Goal: Task Accomplishment & Management: Manage account settings

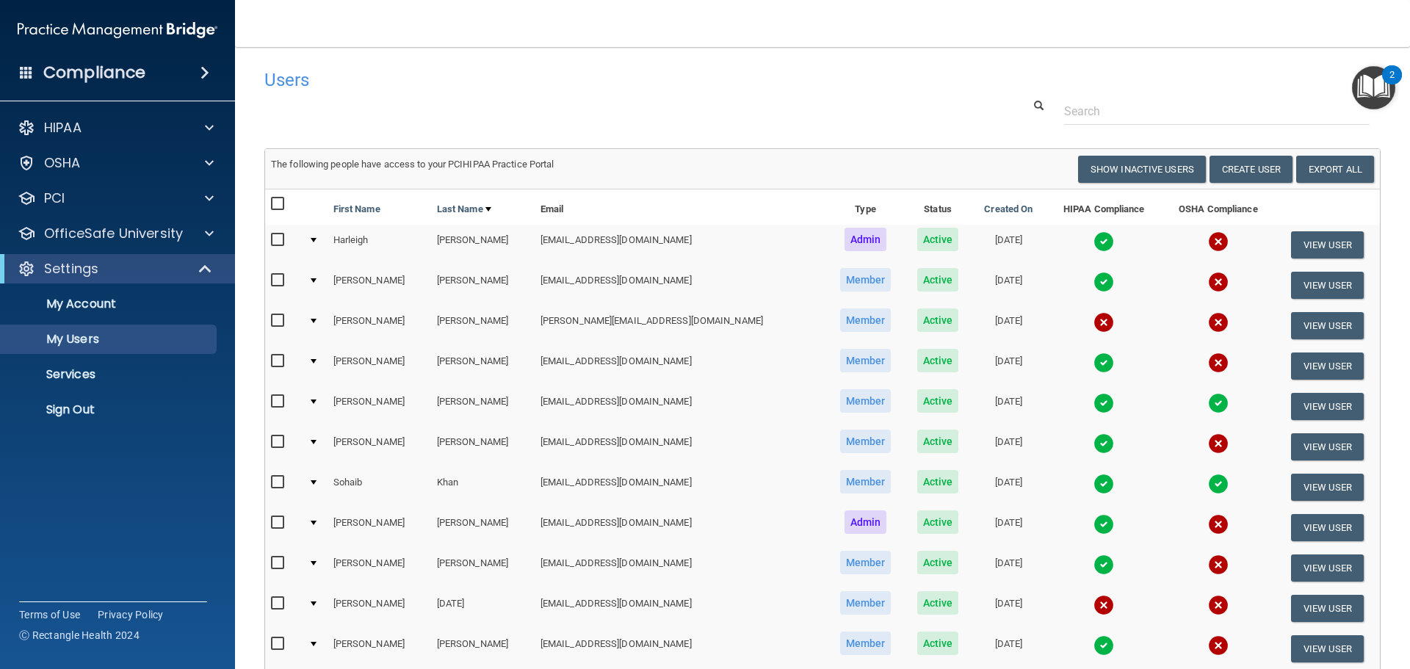
select select "20"
click at [212, 125] on span at bounding box center [209, 128] width 9 height 18
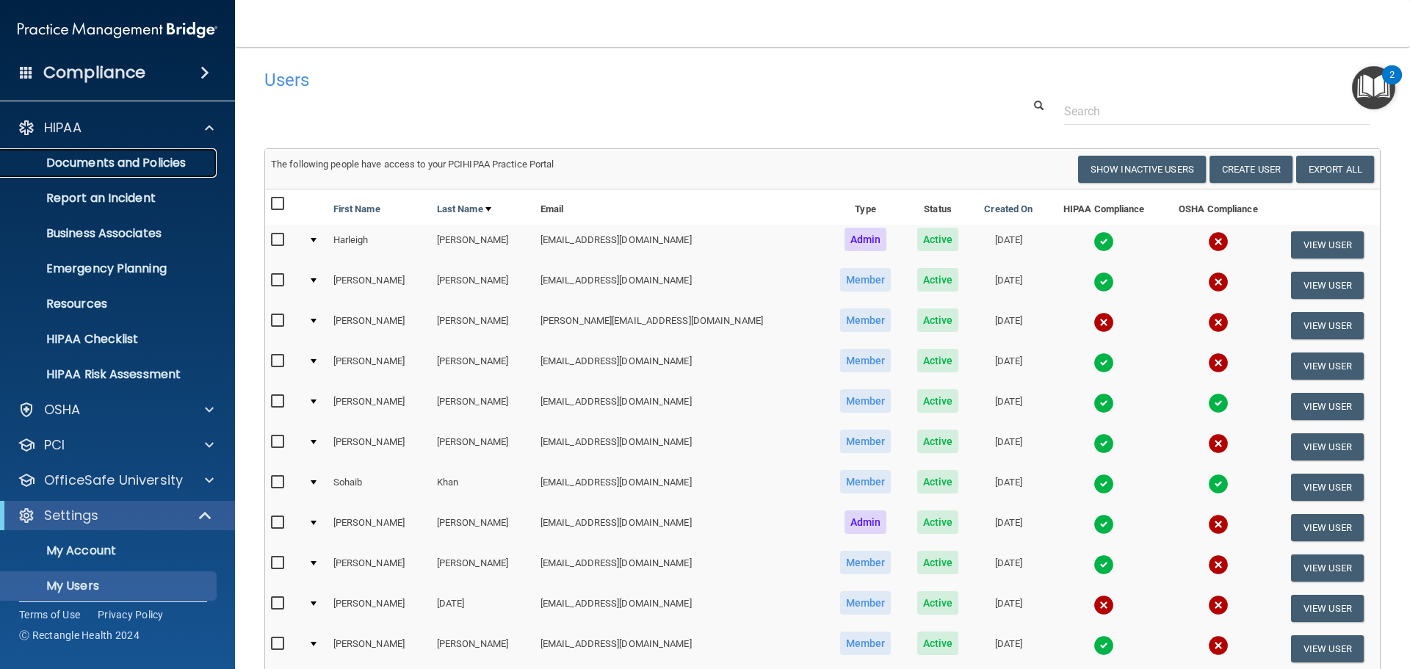
click at [150, 159] on p "Documents and Policies" at bounding box center [110, 163] width 201 height 15
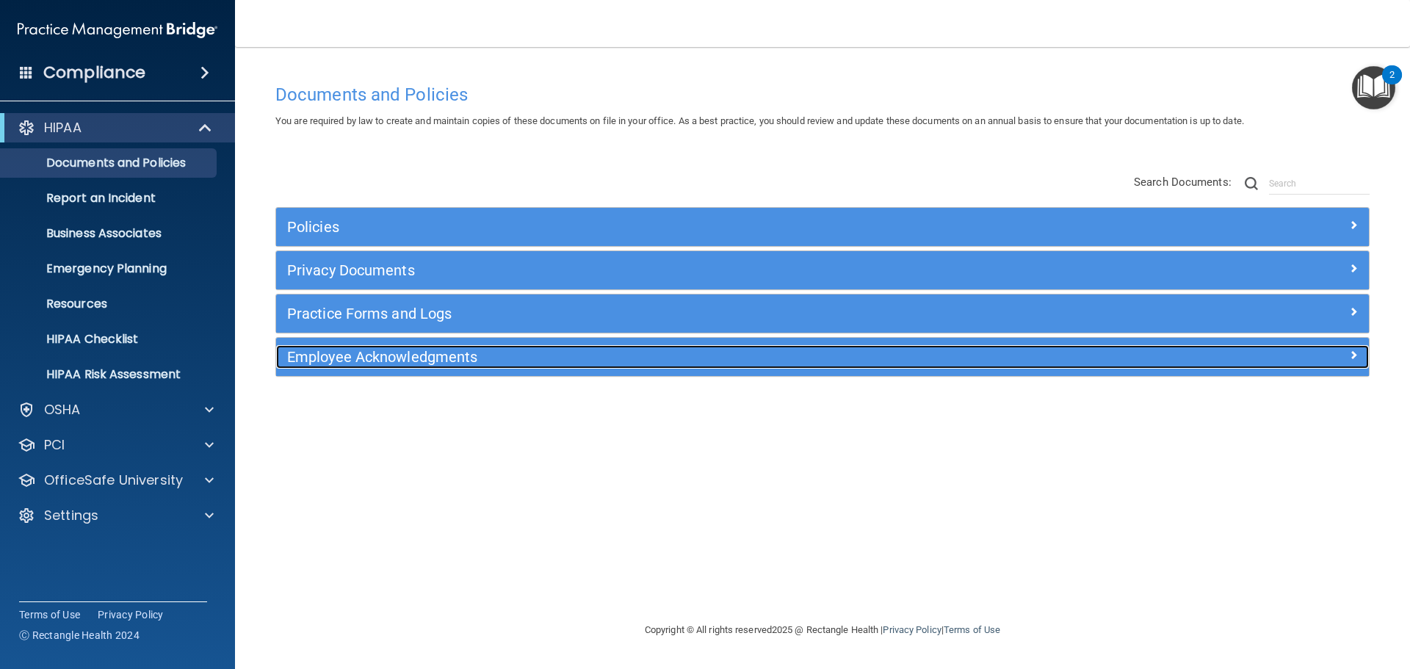
click at [378, 358] on h5 "Employee Acknowledgments" at bounding box center [686, 357] width 798 height 16
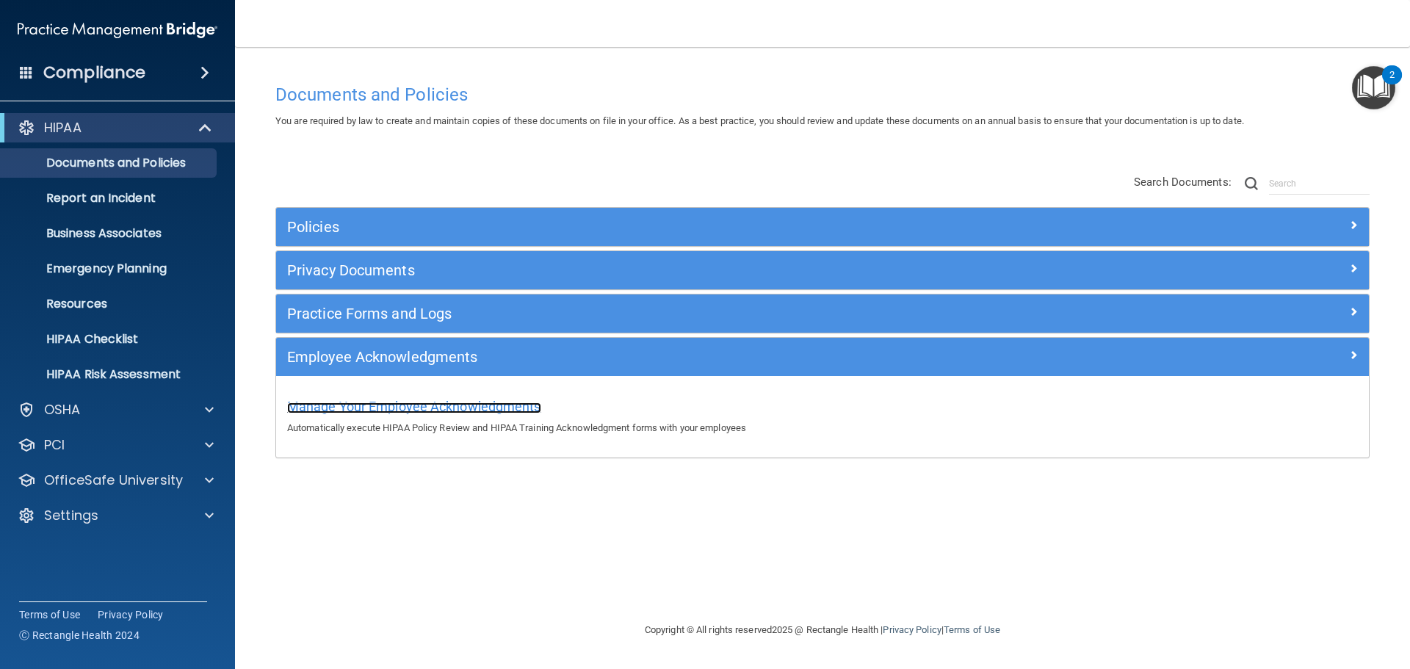
click at [396, 405] on span "Manage Your Employee Acknowledgments" at bounding box center [414, 406] width 254 height 15
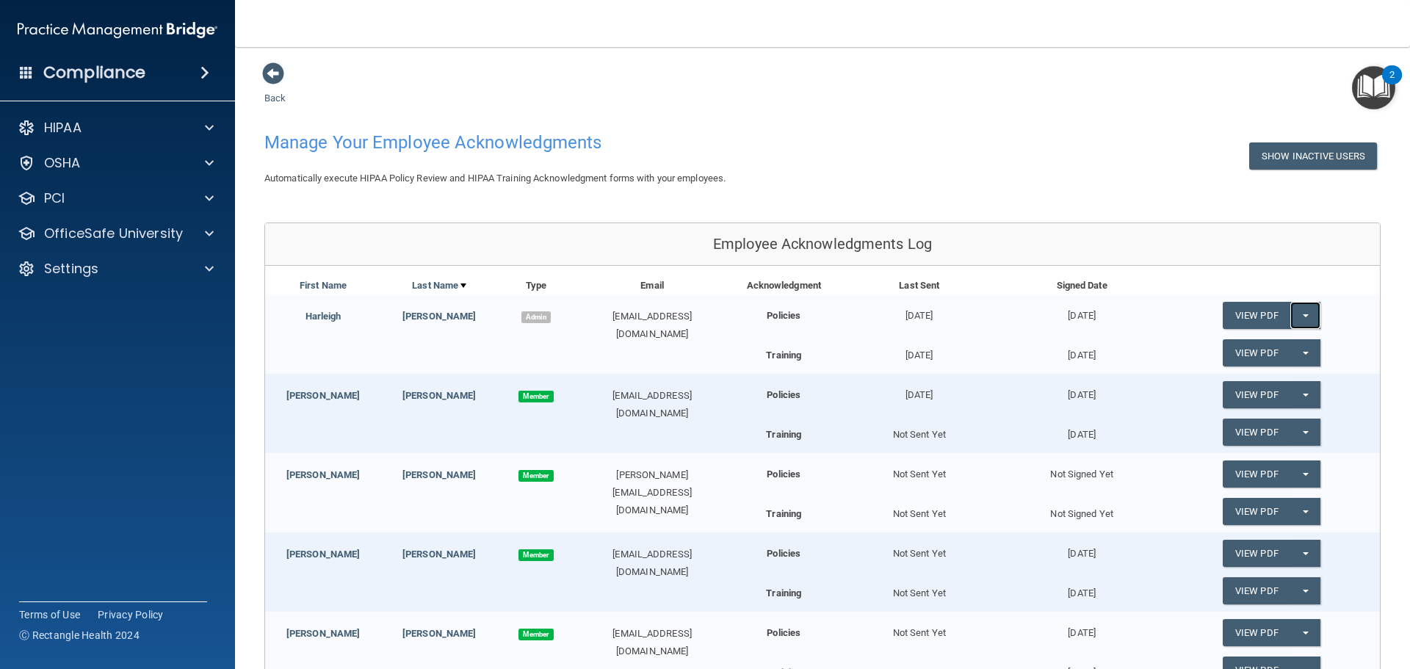
click at [1296, 313] on button "Split button!" at bounding box center [1305, 315] width 30 height 27
click at [1280, 345] on link "Update Acknowledgment" at bounding box center [1290, 345] width 135 height 22
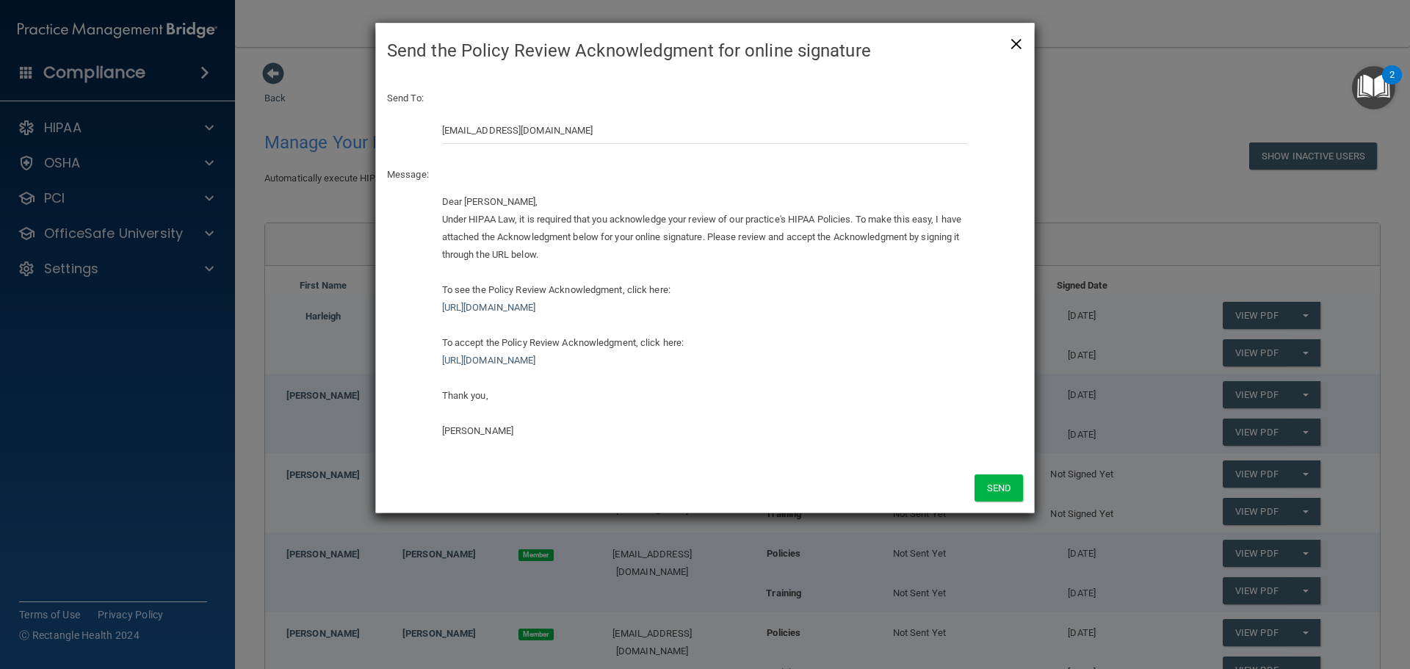
click at [1010, 46] on span "×" at bounding box center [1016, 41] width 13 height 29
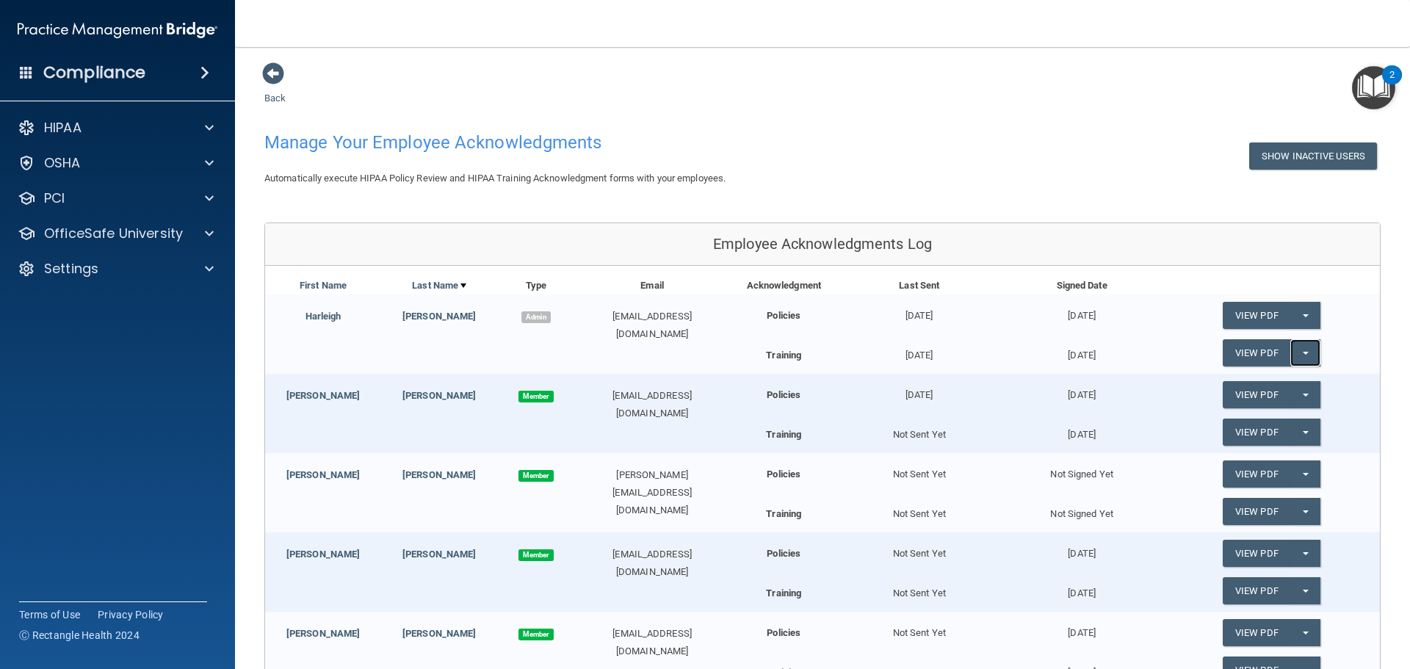
click at [1303, 352] on span "button" at bounding box center [1306, 353] width 6 height 3
click at [1299, 350] on button "Split button!" at bounding box center [1305, 352] width 30 height 27
click at [1297, 350] on button "Split button!" at bounding box center [1305, 352] width 30 height 27
click at [1257, 378] on link "Update Acknowledgment" at bounding box center [1290, 383] width 135 height 22
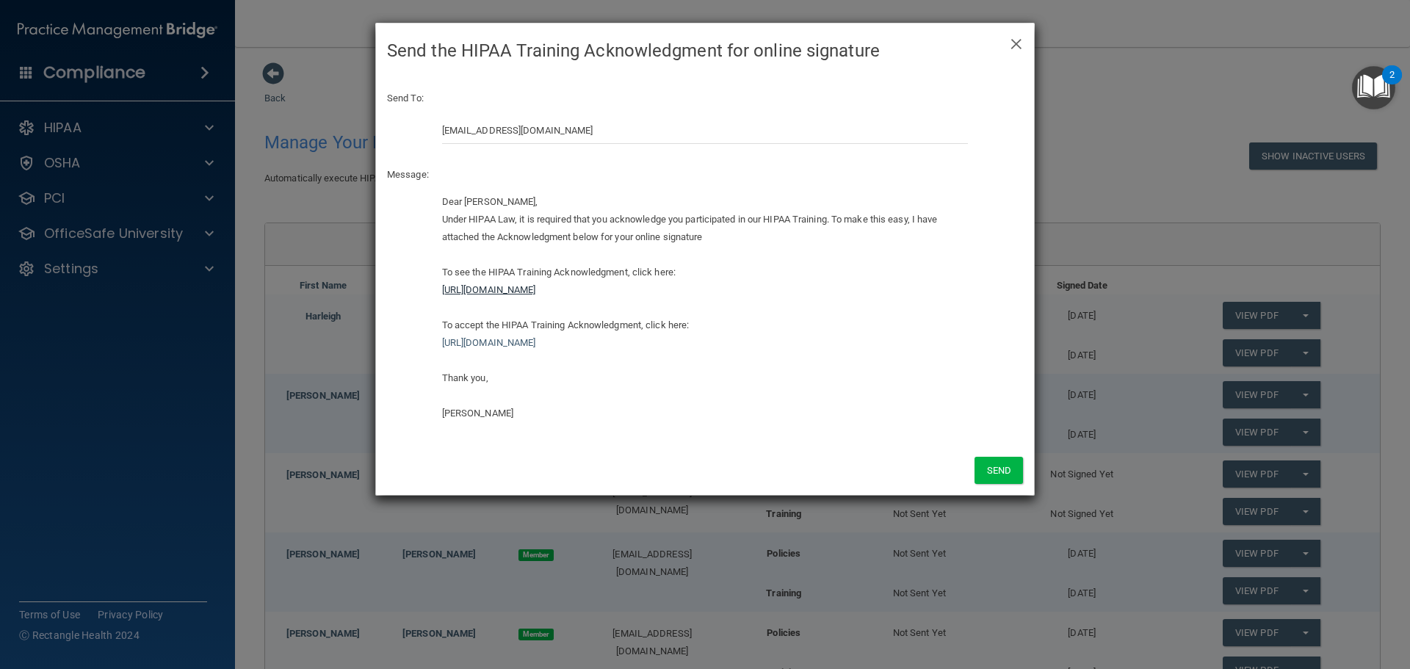
click at [536, 292] on link "[URL][DOMAIN_NAME]" at bounding box center [489, 289] width 94 height 11
click at [536, 284] on link "[URL][DOMAIN_NAME]" at bounding box center [489, 289] width 94 height 11
click at [704, 297] on div "Dear [PERSON_NAME], Under HIPAA Law, it is required that you acknowledge you pa…" at bounding box center [705, 307] width 527 height 229
click at [704, 296] on div "Dear [PERSON_NAME], Under HIPAA Law, it is required that you acknowledge you pa…" at bounding box center [705, 307] width 527 height 229
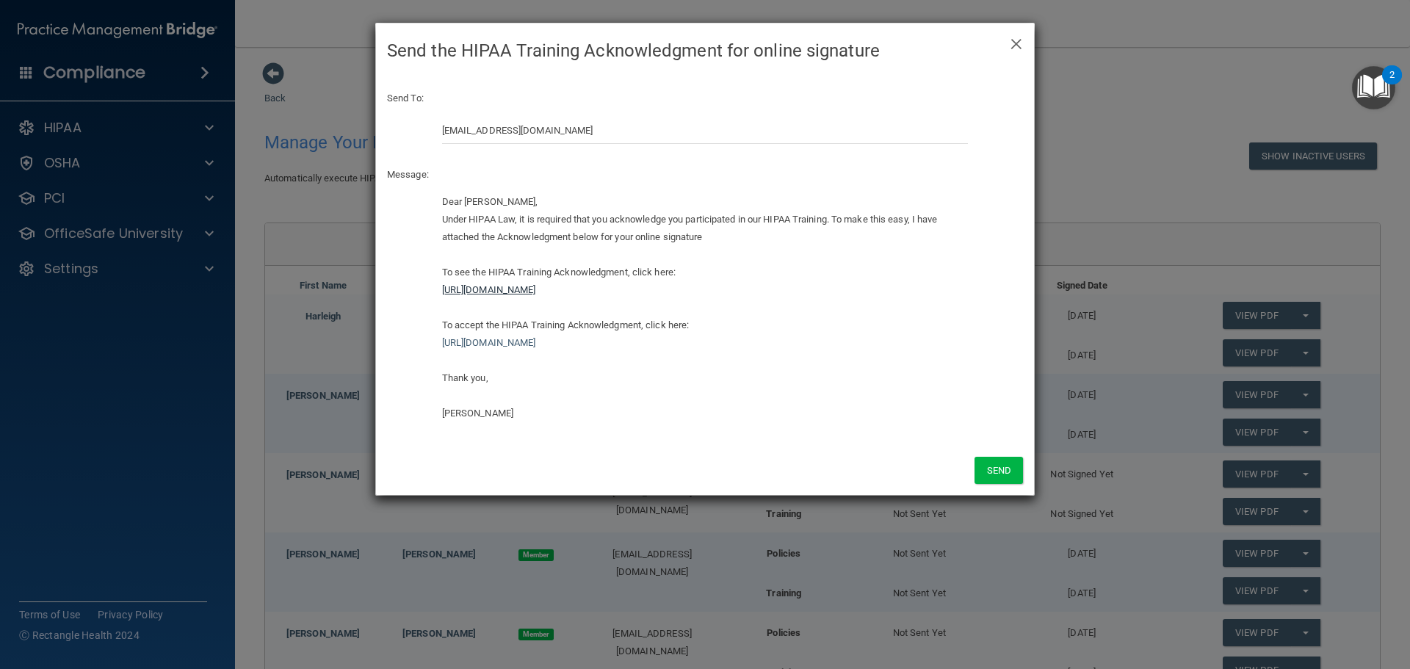
click at [456, 288] on link "[URL][DOMAIN_NAME]" at bounding box center [489, 289] width 94 height 11
click at [1020, 37] on span "×" at bounding box center [1016, 41] width 13 height 29
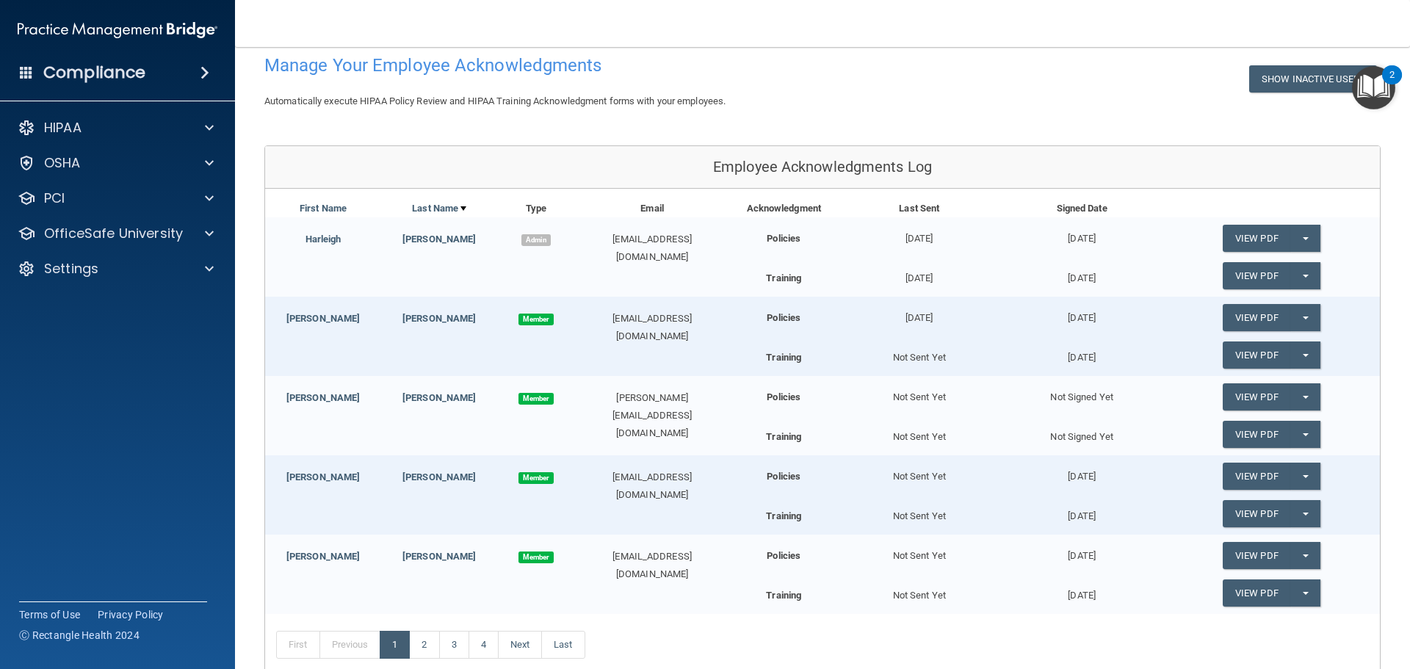
scroll to position [229, 0]
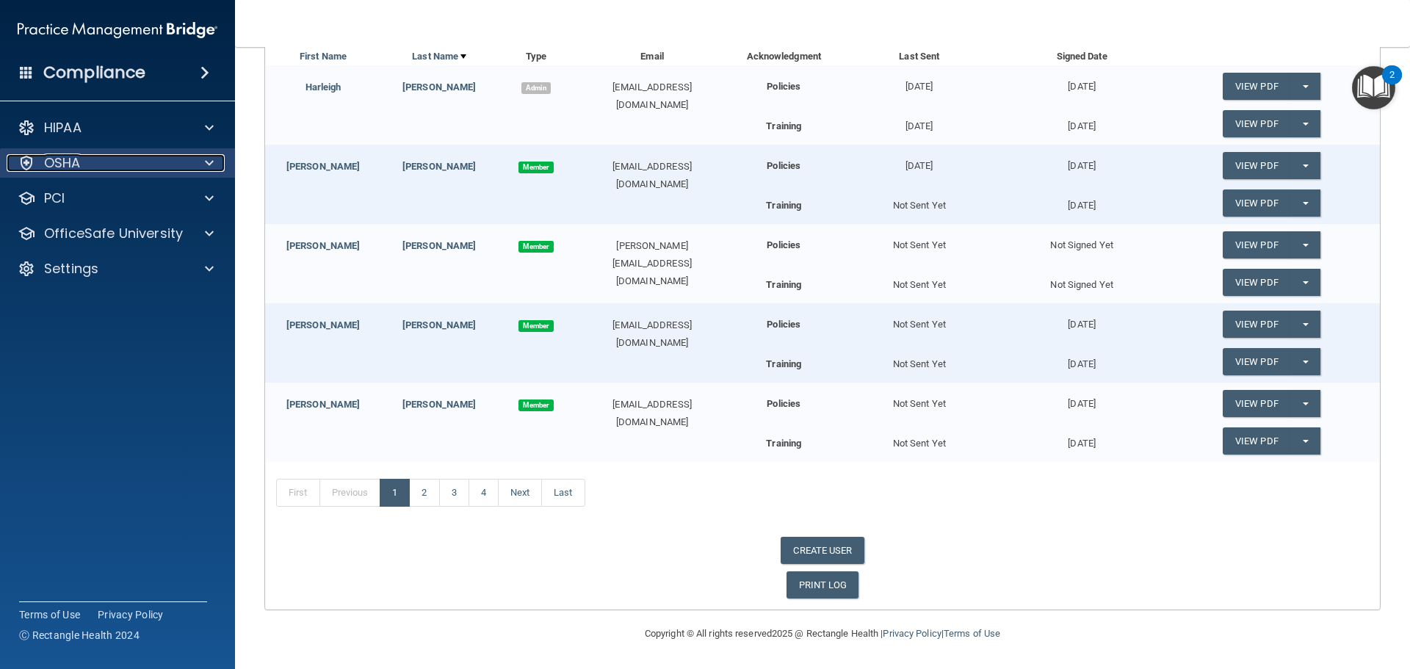
click at [206, 160] on span at bounding box center [209, 163] width 9 height 18
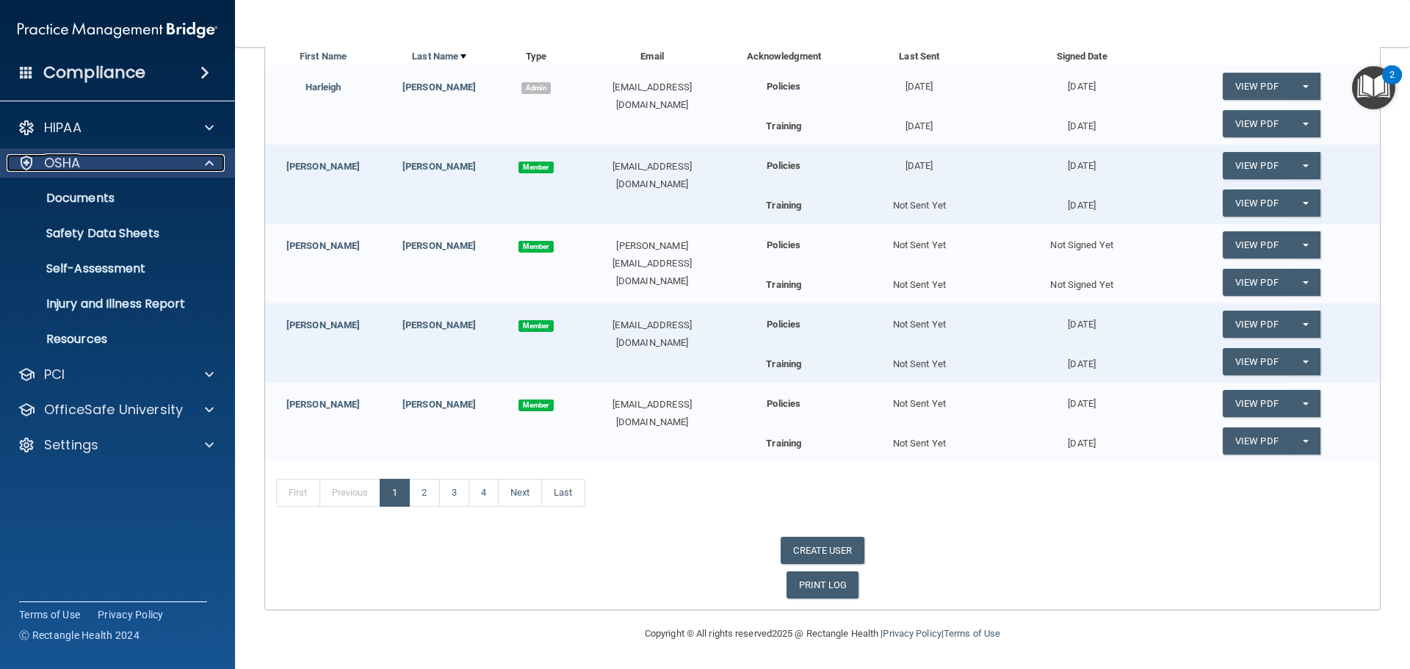
click at [210, 162] on span at bounding box center [209, 163] width 9 height 18
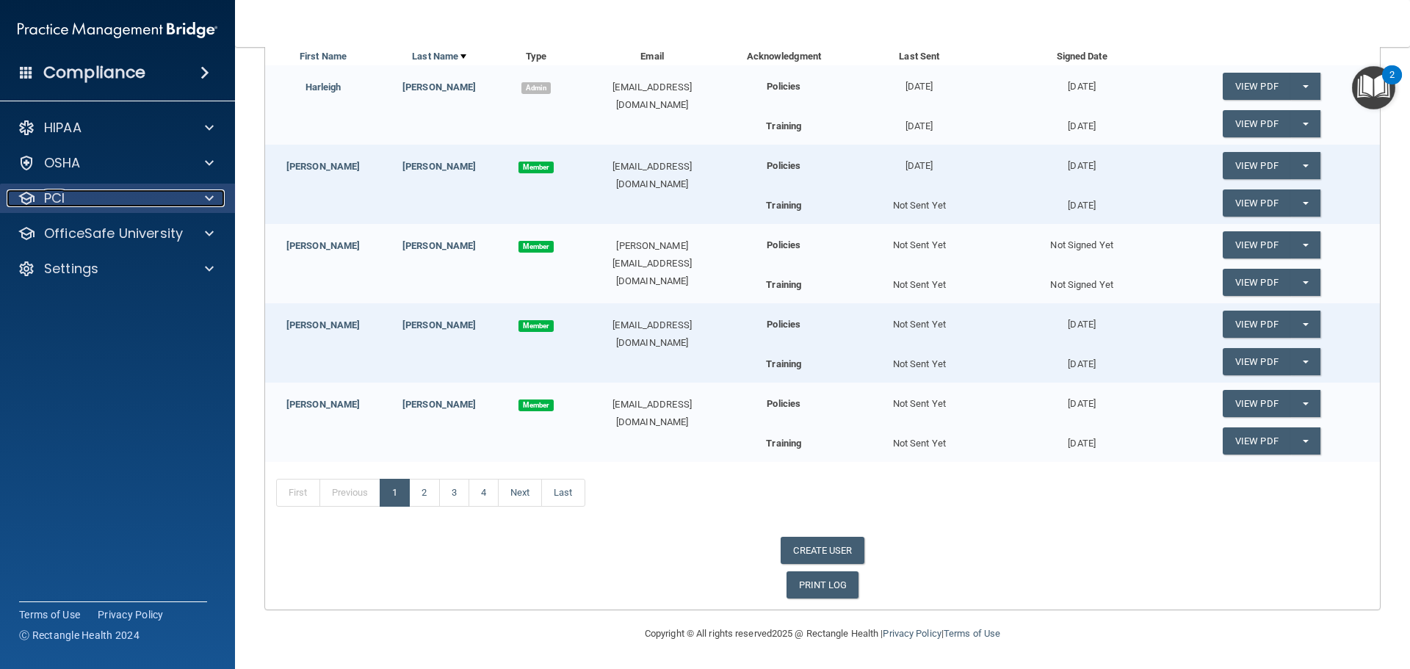
click at [214, 198] on div at bounding box center [207, 198] width 37 height 18
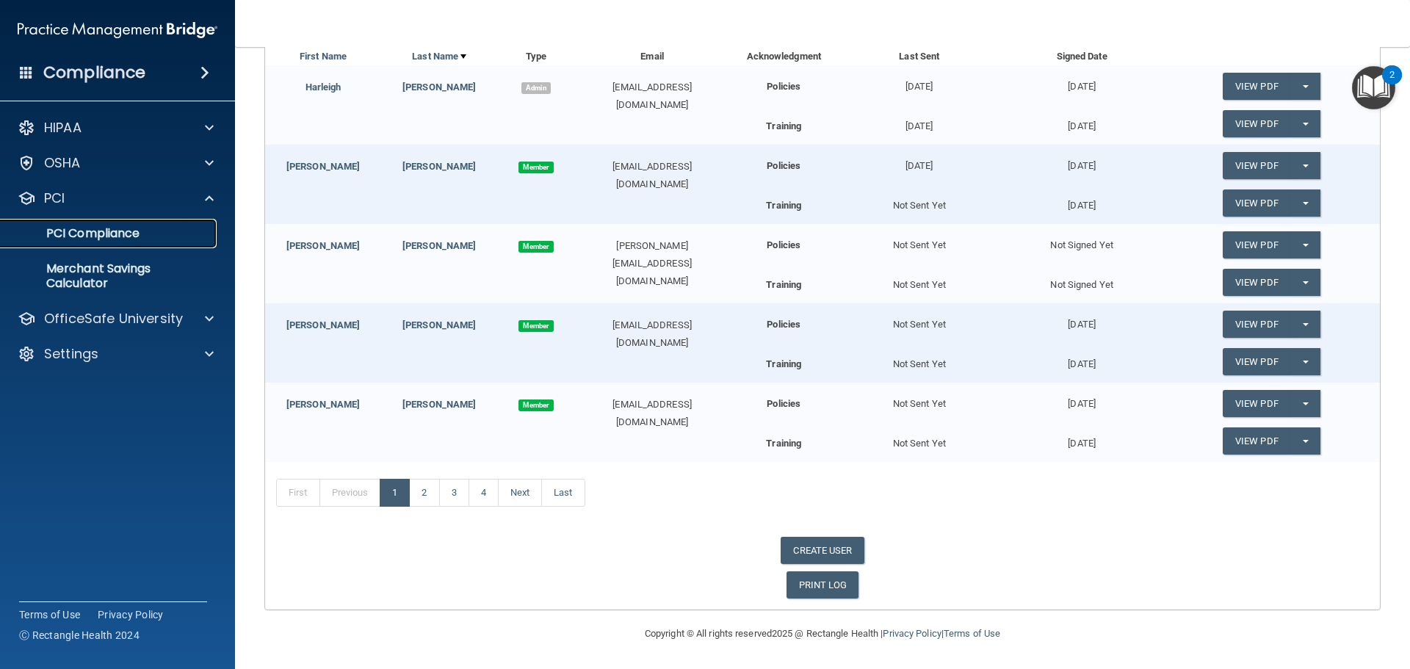
click at [130, 226] on p "PCI Compliance" at bounding box center [110, 233] width 201 height 15
